Goal: Communication & Community: Share content

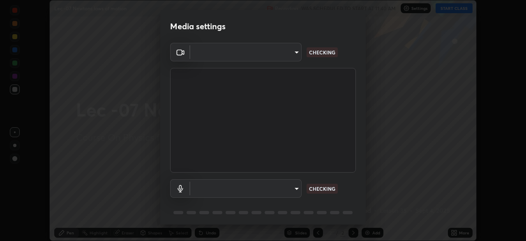
scroll to position [29, 0]
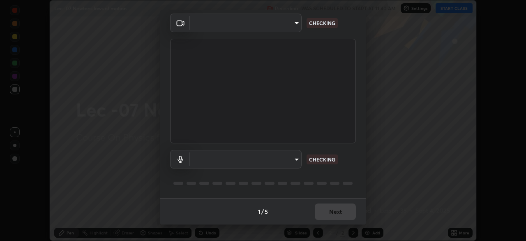
type input "bba66c41345857dcc9a6d4c580dc01eb5c8f13e357e582705132971b55534d29"
type input "ec6ec2dc0f2f3e030c25a31047b233f474420635a2a41b721e21e6901f136957"
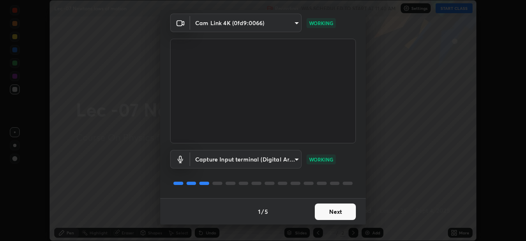
click at [332, 215] on button "Next" at bounding box center [335, 211] width 41 height 16
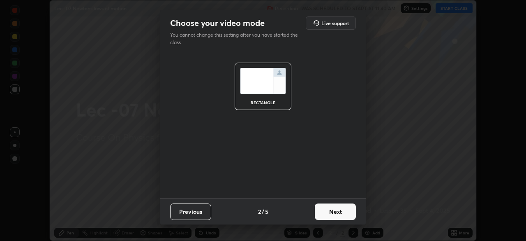
scroll to position [0, 0]
click at [331, 214] on button "Next" at bounding box center [335, 211] width 41 height 16
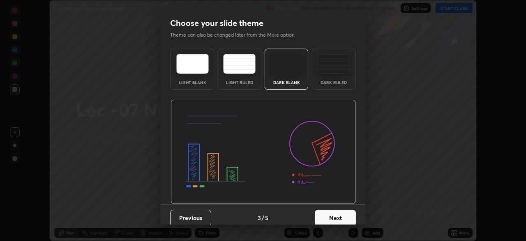
click at [332, 215] on button "Next" at bounding box center [335, 217] width 41 height 16
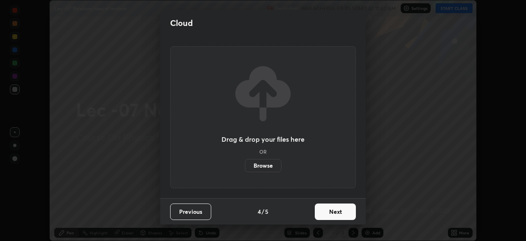
click at [330, 213] on button "Next" at bounding box center [335, 211] width 41 height 16
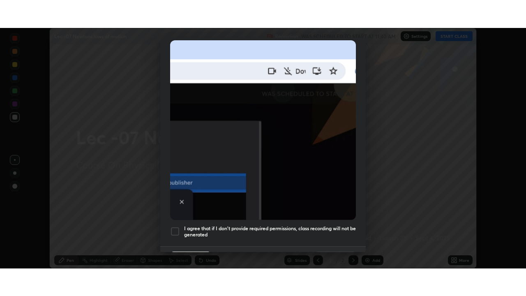
scroll to position [197, 0]
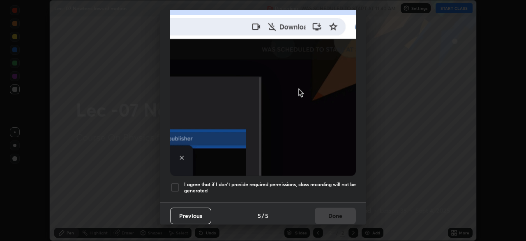
click at [176, 185] on div at bounding box center [175, 187] width 10 height 10
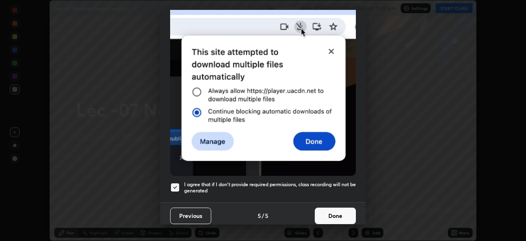
click at [331, 211] on button "Done" at bounding box center [335, 215] width 41 height 16
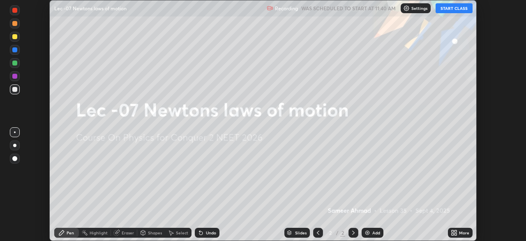
click at [452, 9] on button "START CLASS" at bounding box center [454, 8] width 37 height 10
click at [461, 234] on div "More" at bounding box center [464, 232] width 10 height 4
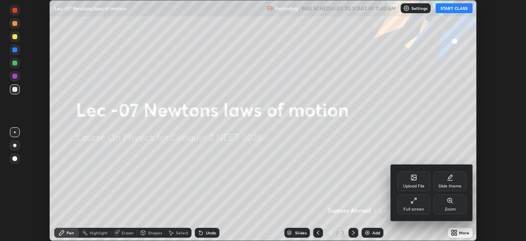
click at [414, 208] on div "Full screen" at bounding box center [414, 209] width 21 height 4
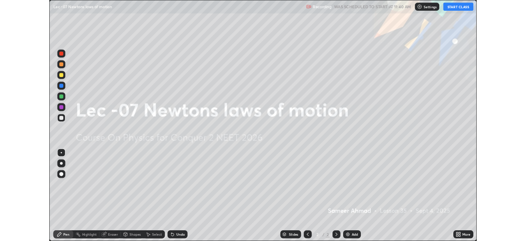
scroll to position [296, 526]
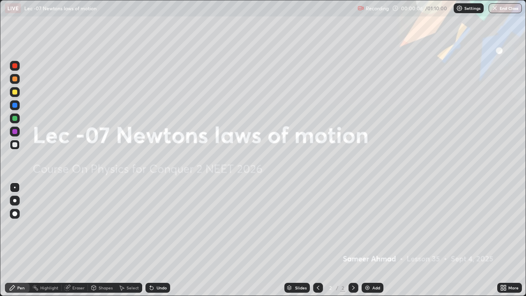
click at [370, 240] on div "Add" at bounding box center [373, 288] width 22 height 10
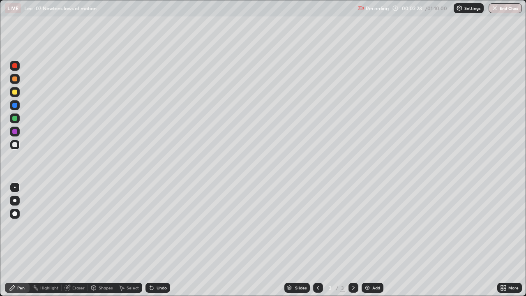
click at [14, 119] on div at bounding box center [14, 118] width 5 height 5
click at [375, 240] on div "Add" at bounding box center [373, 288] width 22 height 10
click at [316, 240] on icon at bounding box center [318, 288] width 7 height 7
click at [353, 240] on icon at bounding box center [353, 288] width 7 height 7
click at [160, 240] on div "Undo" at bounding box center [162, 288] width 10 height 4
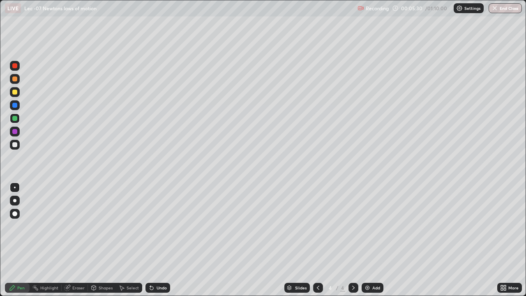
click at [16, 145] on div at bounding box center [14, 144] width 5 height 5
click at [162, 240] on div "Undo" at bounding box center [162, 288] width 10 height 4
click at [162, 240] on div "Undo" at bounding box center [158, 288] width 25 height 10
click at [371, 240] on div "Add" at bounding box center [373, 288] width 22 height 10
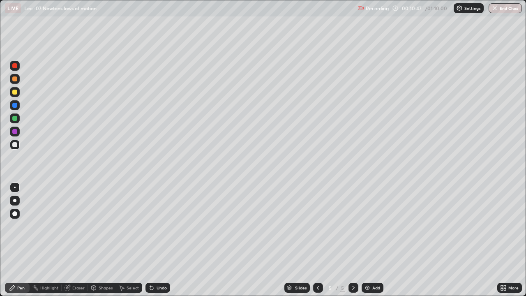
click at [16, 119] on div at bounding box center [14, 118] width 5 height 5
click at [13, 146] on div at bounding box center [14, 144] width 5 height 5
click at [19, 120] on div at bounding box center [15, 118] width 10 height 10
click at [377, 240] on div "Add" at bounding box center [377, 288] width 8 height 4
click at [14, 146] on div at bounding box center [14, 144] width 5 height 5
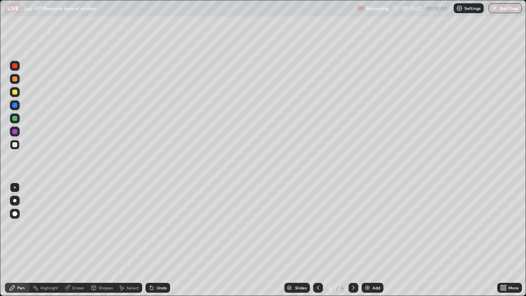
click at [14, 118] on div at bounding box center [14, 118] width 5 height 5
click at [159, 240] on div "Undo" at bounding box center [162, 288] width 10 height 4
click at [158, 240] on div "Undo" at bounding box center [158, 288] width 25 height 10
click at [157, 240] on div "Undo" at bounding box center [158, 288] width 25 height 10
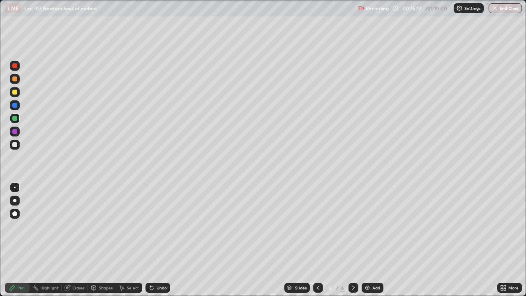
click at [157, 240] on div "Undo" at bounding box center [158, 288] width 25 height 10
click at [376, 240] on div "Add" at bounding box center [377, 288] width 8 height 4
click at [16, 146] on div at bounding box center [14, 144] width 5 height 5
click at [161, 240] on div "Undo" at bounding box center [162, 288] width 10 height 4
click at [158, 240] on div "Undo" at bounding box center [162, 288] width 10 height 4
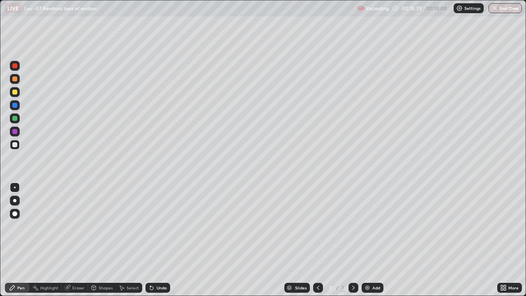
click at [157, 240] on div "Undo" at bounding box center [162, 288] width 10 height 4
click at [155, 240] on div "Undo" at bounding box center [158, 288] width 25 height 10
click at [14, 119] on div at bounding box center [14, 118] width 5 height 5
click at [371, 240] on div "Add" at bounding box center [373, 288] width 22 height 10
click at [16, 145] on div at bounding box center [14, 144] width 5 height 5
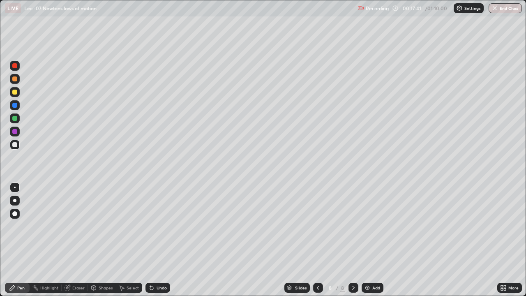
click at [16, 119] on div at bounding box center [14, 118] width 5 height 5
click at [374, 240] on div "Add" at bounding box center [373, 288] width 22 height 10
click at [15, 145] on div at bounding box center [14, 144] width 5 height 5
click at [160, 240] on div "Undo" at bounding box center [162, 288] width 10 height 4
click at [102, 240] on div "Shapes" at bounding box center [102, 288] width 28 height 10
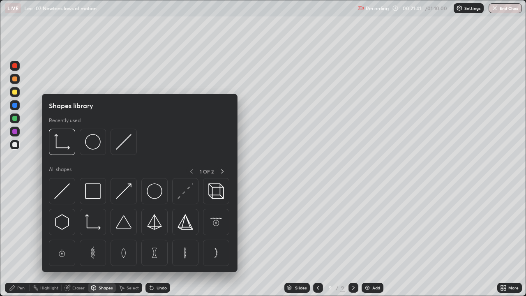
click at [74, 240] on div "Eraser" at bounding box center [75, 288] width 26 height 10
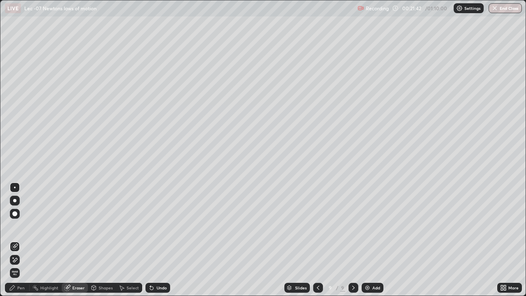
click at [18, 240] on div "Pen" at bounding box center [17, 288] width 25 height 10
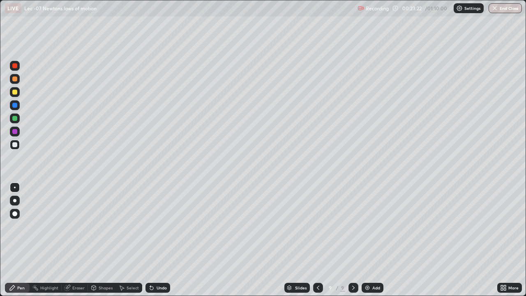
click at [373, 240] on div "Add" at bounding box center [377, 288] width 8 height 4
click at [15, 145] on div at bounding box center [14, 144] width 5 height 5
click at [16, 118] on div at bounding box center [14, 118] width 5 height 5
click at [155, 240] on div "Undo" at bounding box center [158, 288] width 25 height 10
click at [154, 240] on div "Undo" at bounding box center [158, 288] width 25 height 10
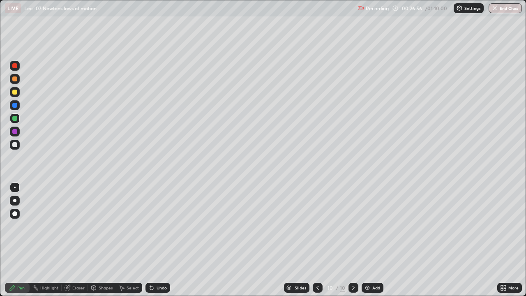
click at [17, 146] on div at bounding box center [14, 144] width 5 height 5
click at [377, 240] on div "Add" at bounding box center [373, 288] width 22 height 10
click at [373, 240] on div "Add" at bounding box center [377, 288] width 8 height 4
click at [14, 121] on div at bounding box center [15, 118] width 10 height 10
click at [76, 240] on div "Eraser" at bounding box center [78, 288] width 12 height 4
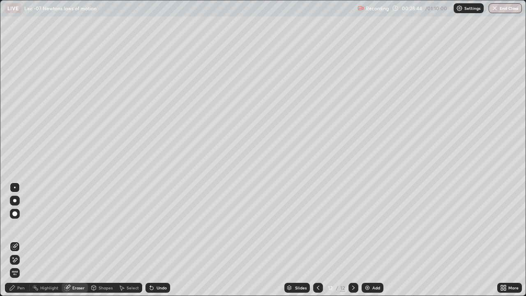
click at [17, 240] on div "Pen" at bounding box center [20, 288] width 7 height 4
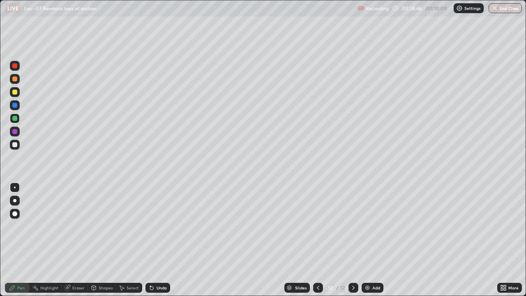
click at [14, 146] on div at bounding box center [14, 144] width 5 height 5
click at [155, 240] on div "Undo" at bounding box center [158, 288] width 25 height 10
click at [157, 240] on div "Undo" at bounding box center [162, 288] width 10 height 4
click at [374, 240] on div "Add" at bounding box center [377, 288] width 8 height 4
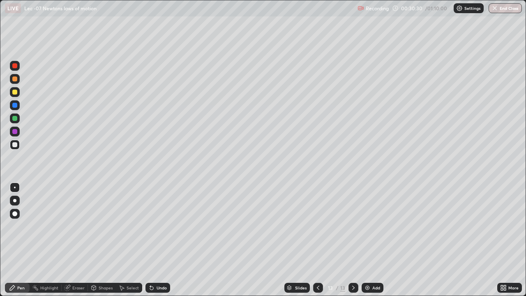
click at [161, 240] on div "Undo" at bounding box center [162, 288] width 10 height 4
click at [14, 119] on div at bounding box center [14, 118] width 5 height 5
click at [161, 240] on div "Undo" at bounding box center [162, 288] width 10 height 4
click at [160, 240] on div "Undo" at bounding box center [162, 288] width 10 height 4
click at [15, 146] on div at bounding box center [14, 144] width 5 height 5
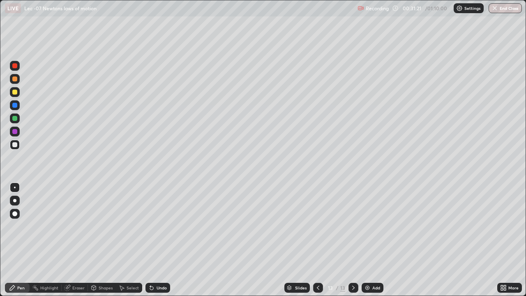
click at [75, 240] on div "Eraser" at bounding box center [78, 288] width 12 height 4
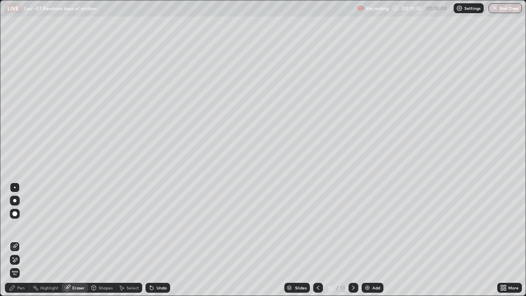
click at [17, 240] on div "Pen" at bounding box center [17, 288] width 25 height 10
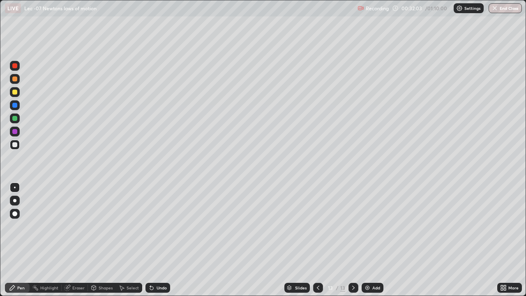
click at [155, 240] on div "Undo" at bounding box center [158, 288] width 25 height 10
click at [157, 240] on div "Undo" at bounding box center [162, 288] width 10 height 4
click at [371, 240] on div "Add" at bounding box center [373, 288] width 22 height 10
click at [163, 240] on div "Undo" at bounding box center [162, 288] width 10 height 4
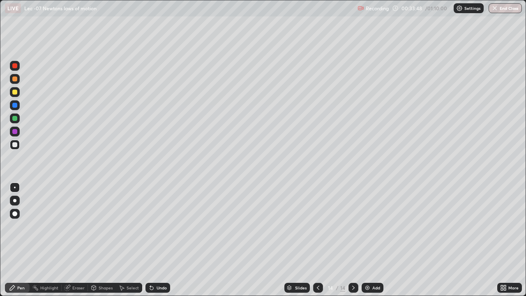
click at [160, 240] on div "Undo" at bounding box center [158, 288] width 25 height 10
click at [153, 240] on icon at bounding box center [151, 288] width 7 height 7
click at [73, 240] on div "Eraser" at bounding box center [78, 288] width 12 height 4
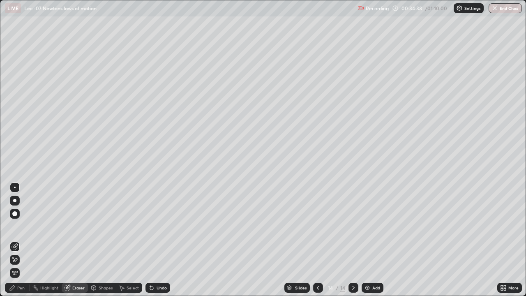
click at [19, 240] on div "Pen" at bounding box center [20, 288] width 7 height 4
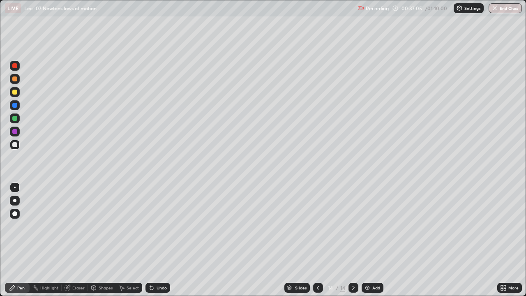
click at [374, 240] on div "Add" at bounding box center [377, 288] width 8 height 4
click at [15, 145] on div at bounding box center [14, 144] width 5 height 5
click at [162, 240] on div "Undo" at bounding box center [162, 288] width 10 height 4
click at [161, 240] on div "Undo" at bounding box center [162, 288] width 10 height 4
click at [378, 240] on div "Add" at bounding box center [377, 288] width 8 height 4
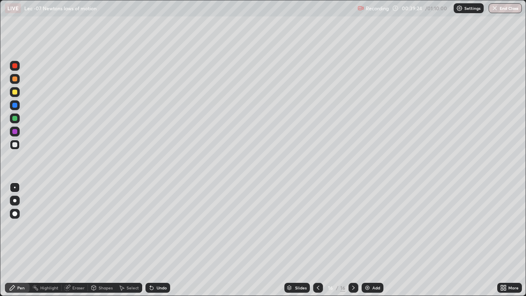
click at [14, 118] on div at bounding box center [14, 118] width 5 height 5
click at [317, 240] on icon at bounding box center [318, 288] width 7 height 7
click at [353, 240] on icon at bounding box center [353, 288] width 7 height 7
click at [157, 240] on div "Undo" at bounding box center [162, 288] width 10 height 4
click at [159, 240] on div "Undo" at bounding box center [162, 288] width 10 height 4
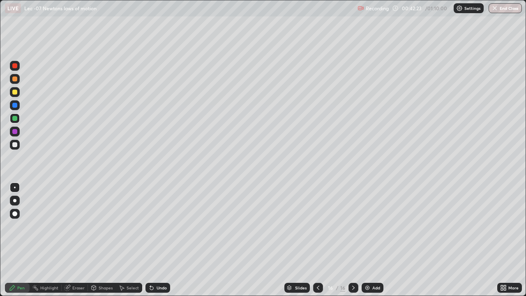
click at [377, 240] on div "Add" at bounding box center [377, 288] width 8 height 4
click at [16, 146] on div at bounding box center [14, 144] width 5 height 5
click at [161, 240] on div "Undo" at bounding box center [162, 288] width 10 height 4
click at [161, 240] on div "Undo" at bounding box center [158, 288] width 25 height 10
click at [160, 240] on div "Undo" at bounding box center [158, 288] width 25 height 10
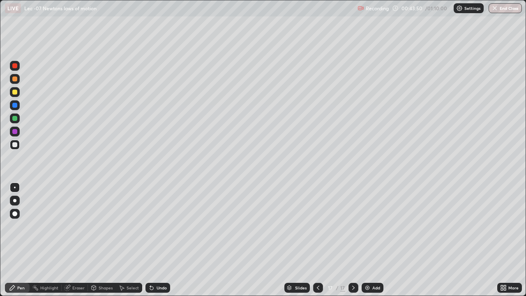
click at [160, 240] on div "Undo" at bounding box center [158, 288] width 25 height 10
click at [160, 240] on div "Undo" at bounding box center [162, 288] width 10 height 4
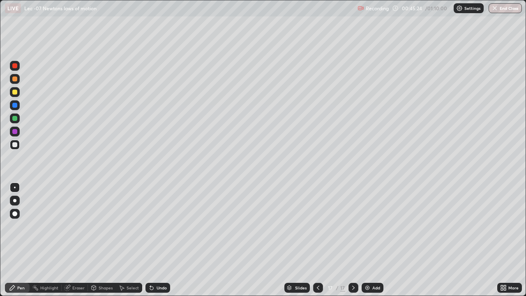
click at [373, 240] on div "Add" at bounding box center [377, 288] width 8 height 4
click at [152, 240] on icon at bounding box center [151, 288] width 3 height 3
click at [154, 240] on div "Undo" at bounding box center [158, 288] width 25 height 10
click at [317, 240] on icon at bounding box center [318, 288] width 7 height 7
click at [352, 240] on icon at bounding box center [353, 288] width 7 height 7
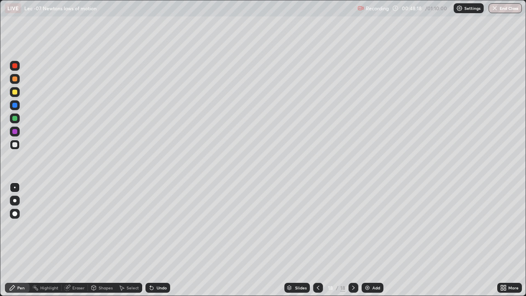
click at [372, 240] on div "Add" at bounding box center [373, 288] width 22 height 10
click at [155, 240] on div "Undo" at bounding box center [158, 288] width 25 height 10
click at [154, 240] on div "Undo" at bounding box center [158, 288] width 25 height 10
click at [317, 240] on icon at bounding box center [318, 288] width 7 height 7
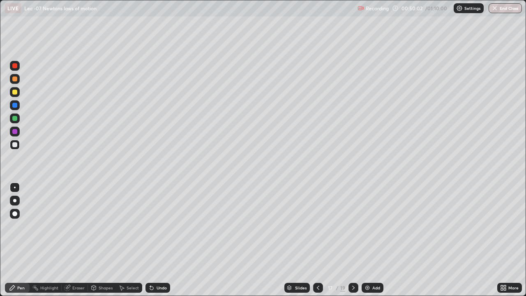
click at [315, 240] on icon at bounding box center [318, 288] width 7 height 7
click at [354, 240] on icon at bounding box center [353, 288] width 7 height 7
click at [353, 240] on icon at bounding box center [353, 288] width 7 height 7
click at [356, 240] on div at bounding box center [354, 288] width 10 height 10
click at [376, 240] on div "Add" at bounding box center [377, 288] width 8 height 4
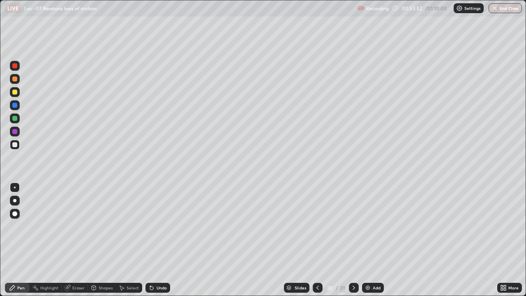
click at [16, 146] on div at bounding box center [14, 144] width 5 height 5
click at [154, 240] on div "Undo" at bounding box center [158, 288] width 25 height 10
click at [155, 240] on div "Undo" at bounding box center [158, 288] width 25 height 10
click at [372, 240] on div "Add" at bounding box center [373, 288] width 22 height 10
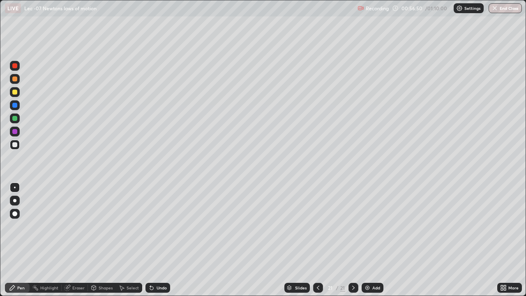
click at [131, 240] on div "Select" at bounding box center [129, 288] width 26 height 10
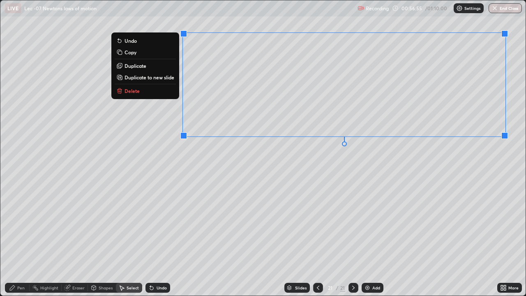
click at [137, 206] on div "0 ° Undo Copy Duplicate Duplicate to new slide Delete" at bounding box center [262, 147] width 525 height 295
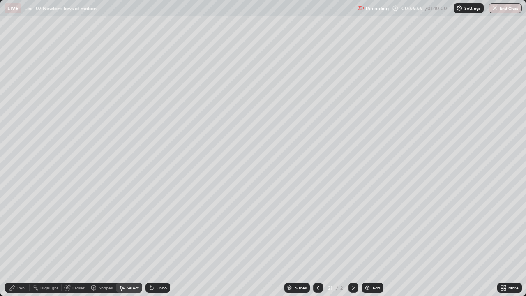
click at [16, 240] on div "Pen" at bounding box center [17, 288] width 25 height 10
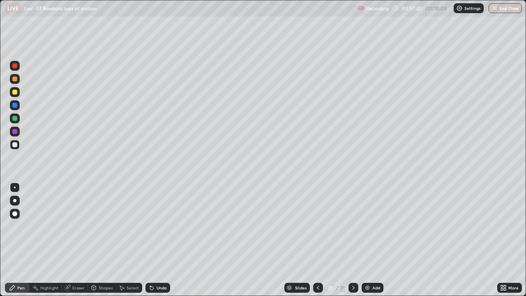
click at [16, 113] on div at bounding box center [15, 118] width 10 height 10
click at [166, 240] on div "Undo" at bounding box center [158, 288] width 25 height 10
click at [375, 240] on div "Add" at bounding box center [377, 288] width 8 height 4
click at [14, 144] on div at bounding box center [14, 144] width 5 height 5
click at [16, 146] on div at bounding box center [14, 144] width 5 height 5
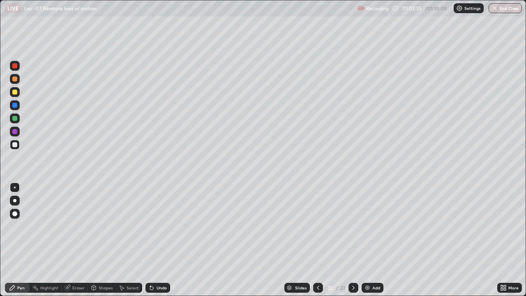
click at [158, 240] on div "Undo" at bounding box center [162, 288] width 10 height 4
click at [376, 240] on div "Add" at bounding box center [377, 288] width 8 height 4
click at [16, 145] on div at bounding box center [14, 144] width 5 height 5
click at [157, 240] on div "Undo" at bounding box center [162, 288] width 10 height 4
click at [157, 240] on div "Undo" at bounding box center [158, 288] width 25 height 10
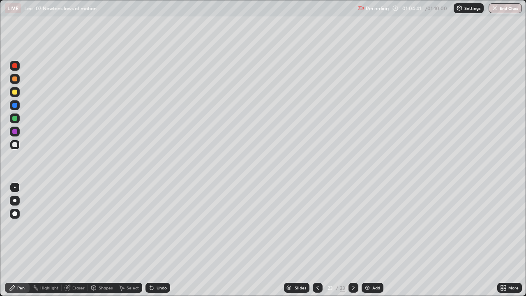
click at [158, 240] on div "Undo" at bounding box center [158, 288] width 25 height 10
click at [130, 240] on div "Select" at bounding box center [129, 288] width 26 height 10
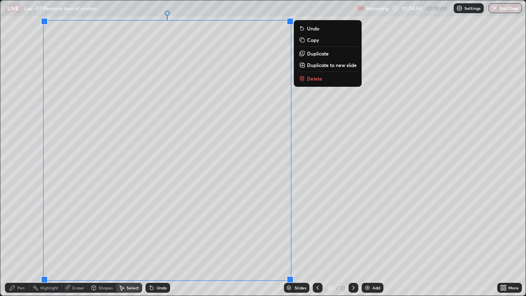
click at [25, 144] on div "0 ° Undo Copy Duplicate Duplicate to new slide Delete" at bounding box center [262, 147] width 525 height 295
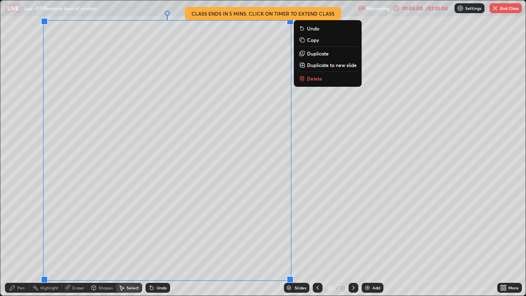
click at [317, 65] on p "Duplicate to new slide" at bounding box center [332, 65] width 50 height 7
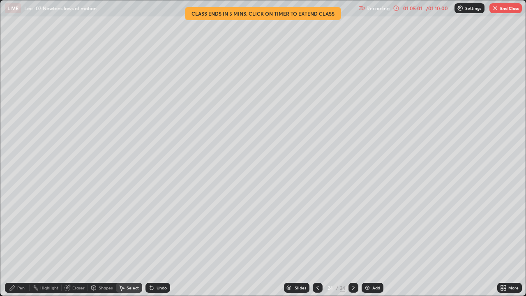
click at [316, 240] on icon at bounding box center [318, 288] width 7 height 7
click at [317, 240] on icon at bounding box center [318, 288] width 2 height 4
click at [353, 240] on icon at bounding box center [353, 288] width 7 height 7
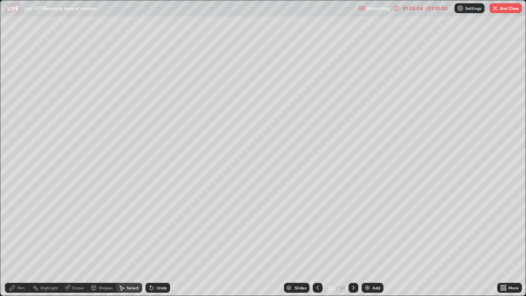
click at [160, 240] on div "Undo" at bounding box center [162, 288] width 10 height 4
click at [352, 240] on icon at bounding box center [353, 288] width 7 height 7
click at [76, 240] on div "Eraser" at bounding box center [75, 288] width 26 height 10
click at [13, 240] on icon at bounding box center [12, 288] width 7 height 7
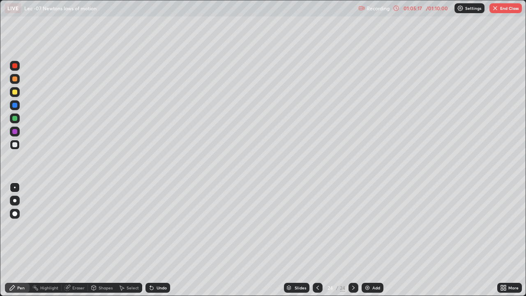
click at [316, 240] on icon at bounding box center [318, 288] width 7 height 7
click at [14, 144] on div at bounding box center [14, 144] width 5 height 5
click at [151, 240] on div "Undo" at bounding box center [158, 288] width 25 height 10
click at [150, 240] on icon at bounding box center [151, 288] width 3 height 3
click at [321, 240] on div at bounding box center [318, 288] width 10 height 10
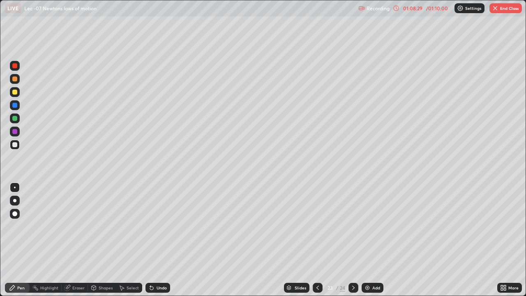
click at [317, 240] on icon at bounding box center [318, 288] width 7 height 7
click at [321, 240] on div at bounding box center [318, 288] width 10 height 10
click at [353, 240] on div at bounding box center [354, 288] width 10 height 10
click at [353, 240] on icon at bounding box center [353, 288] width 7 height 7
click at [352, 240] on icon at bounding box center [353, 288] width 7 height 7
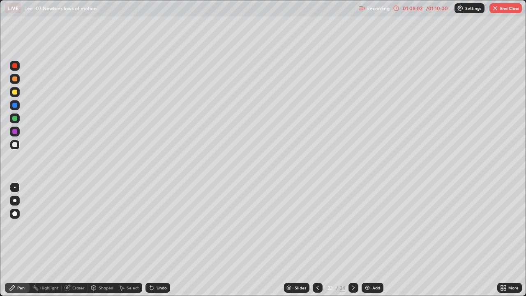
click at [353, 240] on icon at bounding box center [353, 288] width 7 height 7
click at [352, 240] on icon at bounding box center [353, 288] width 7 height 7
click at [317, 240] on icon at bounding box center [318, 288] width 7 height 7
click at [354, 240] on icon at bounding box center [353, 288] width 2 height 4
click at [13, 118] on div at bounding box center [14, 118] width 5 height 5
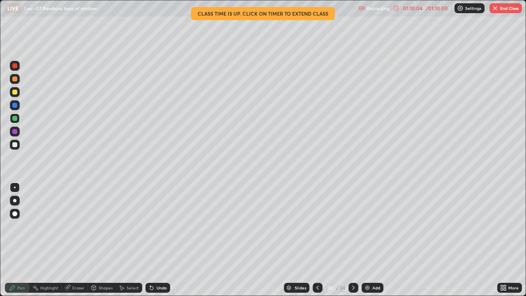
click at [159, 240] on div "Undo" at bounding box center [158, 288] width 25 height 10
click at [162, 240] on div "Undo" at bounding box center [162, 288] width 10 height 4
click at [374, 240] on div "Add" at bounding box center [377, 288] width 8 height 4
click at [13, 144] on div at bounding box center [14, 144] width 5 height 5
click at [157, 240] on div "Undo" at bounding box center [162, 288] width 10 height 4
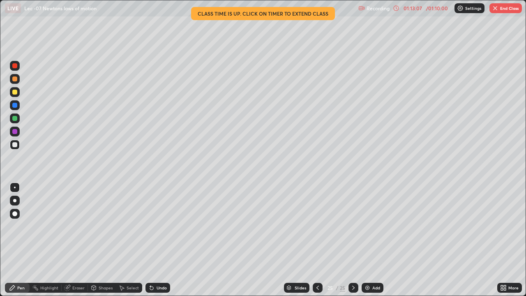
click at [508, 7] on button "End Class" at bounding box center [506, 8] width 32 height 10
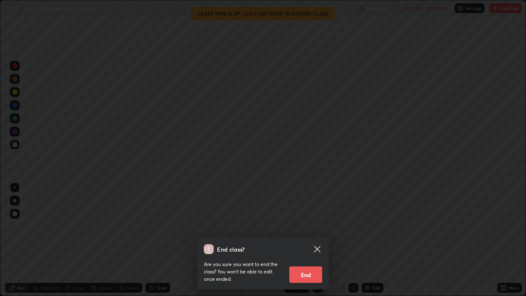
click at [308, 240] on button "End" at bounding box center [305, 274] width 33 height 16
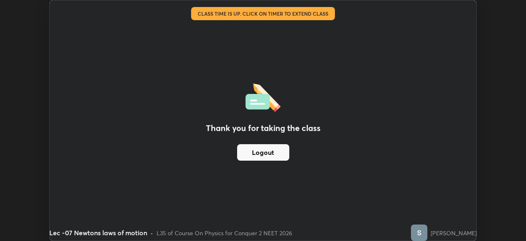
scroll to position [40878, 40593]
